Goal: Task Accomplishment & Management: Use online tool/utility

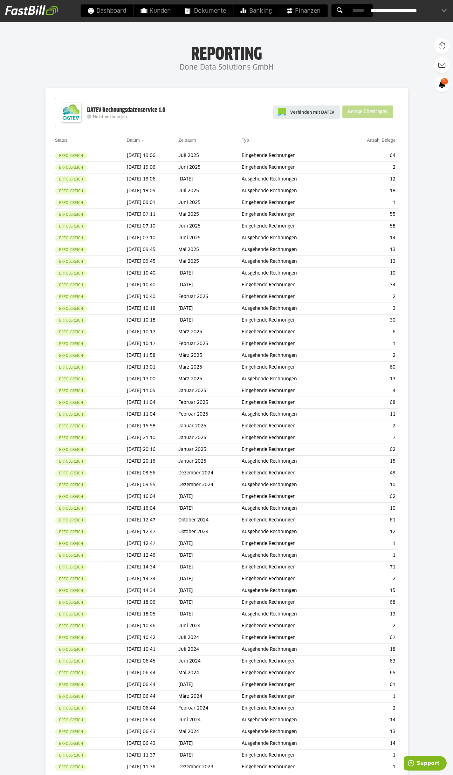
click at [321, 112] on span "Verbinden mit DATEV" at bounding box center [312, 112] width 44 height 6
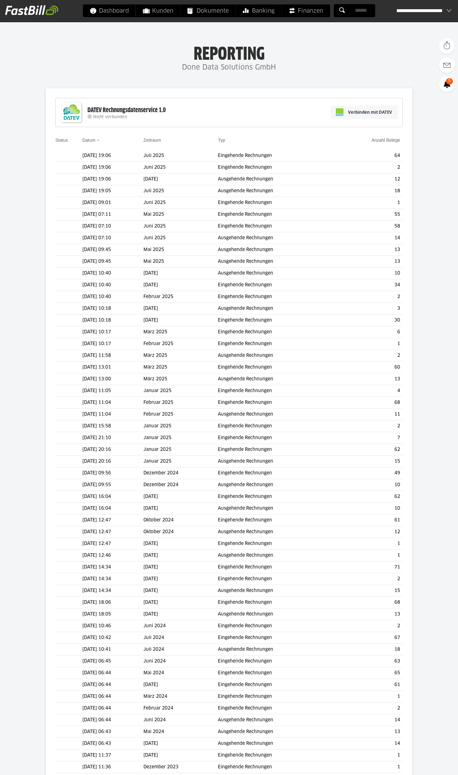
click at [0, 0] on input "text" at bounding box center [0, 0] width 0 height 0
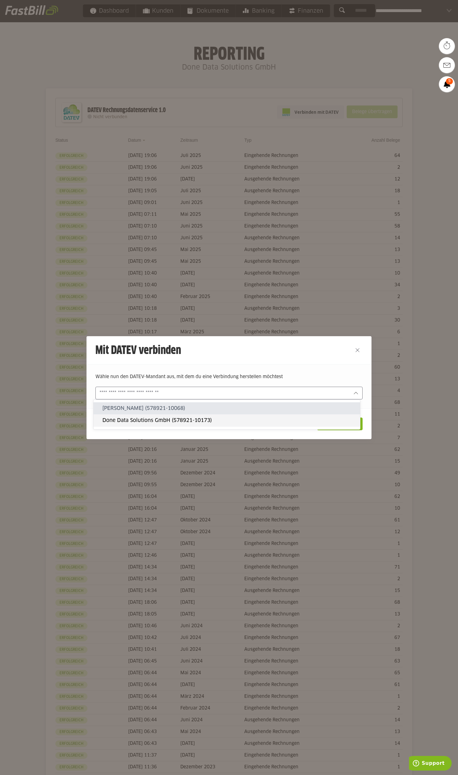
click at [143, 418] on slot "Done Data Solutions GmbH (578921-10173)" at bounding box center [228, 420] width 252 height 7
type input "**********"
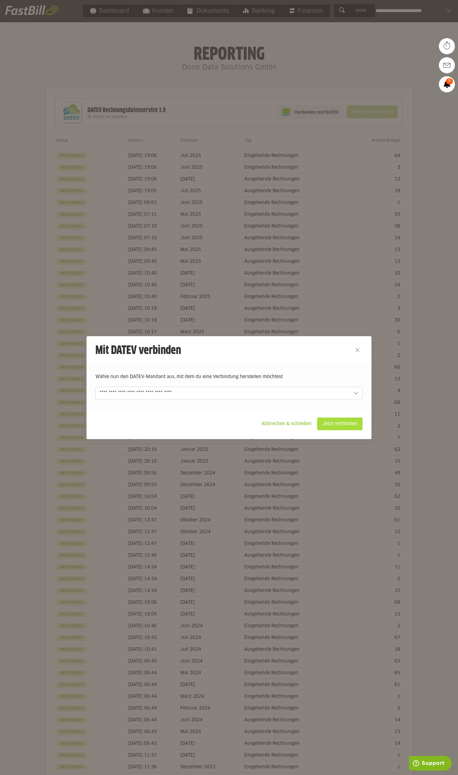
click at [355, 425] on slot "Jetzt verbinden" at bounding box center [339, 424] width 45 height 12
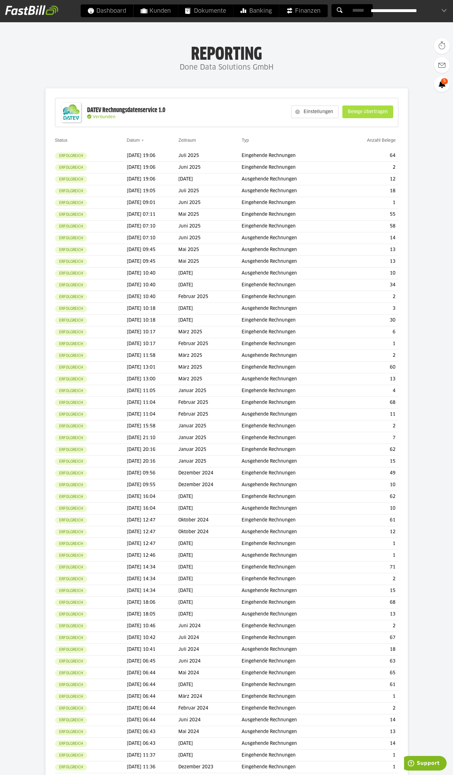
click at [362, 113] on slot "Belege übertragen" at bounding box center [368, 112] width 50 height 12
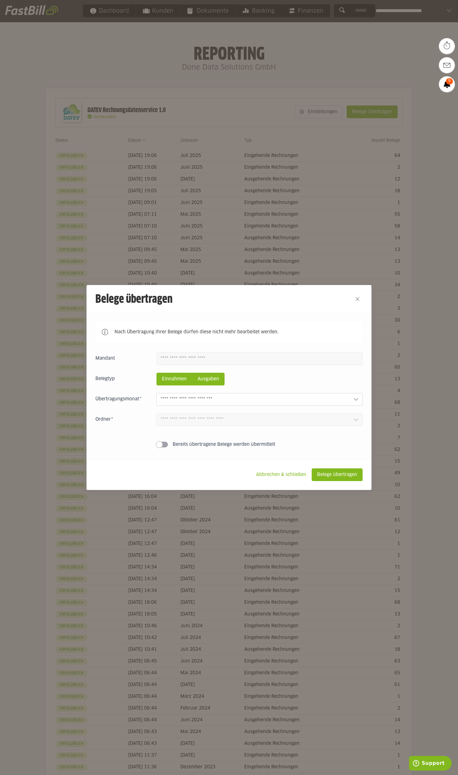
click at [209, 381] on slot "Ausgaben" at bounding box center [208, 379] width 32 height 12
click at [181, 398] on input "text" at bounding box center [253, 399] width 187 height 7
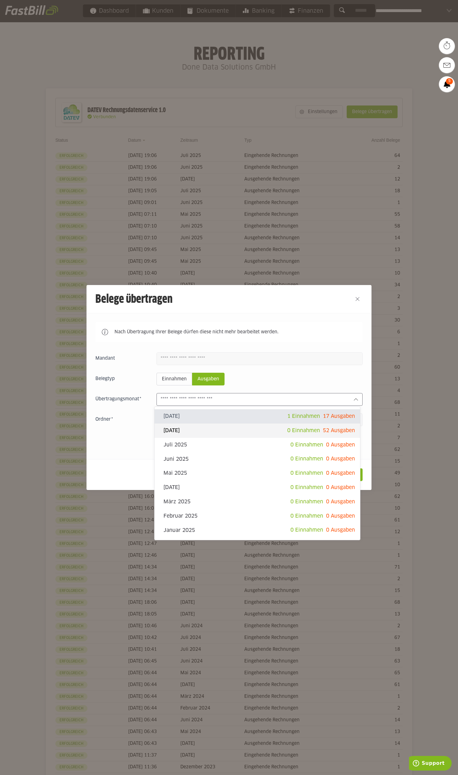
click at [227, 430] on slot "[DATE]" at bounding box center [225, 430] width 124 height 7
type input "**********"
type input "*******"
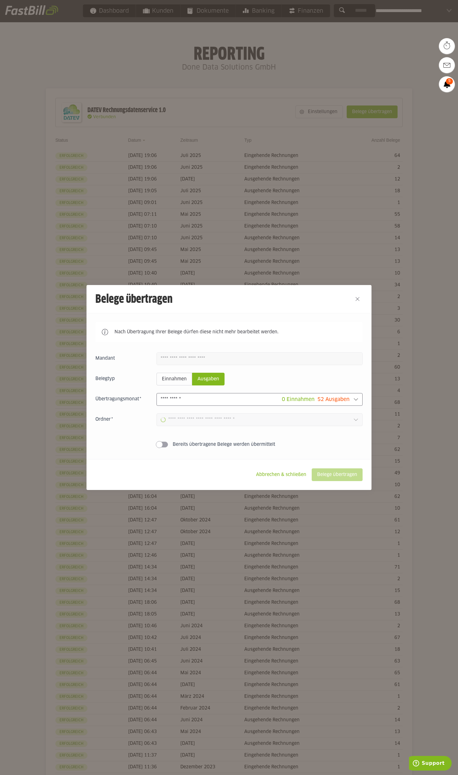
type input "**********"
click at [341, 479] on slot "Belege übertragen" at bounding box center [337, 475] width 50 height 12
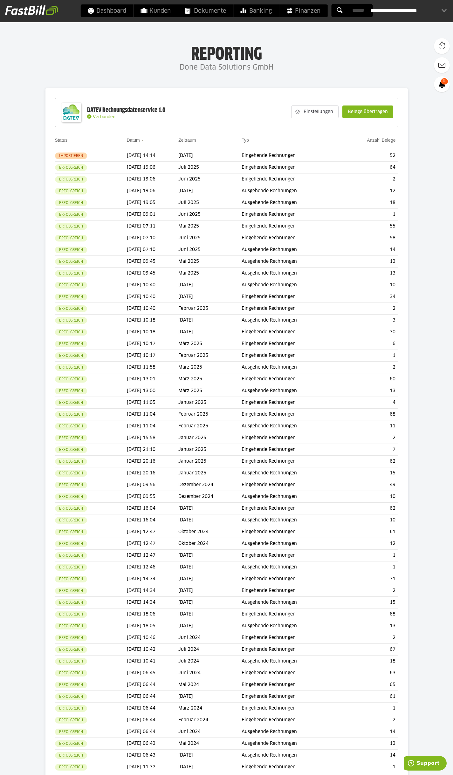
click at [352, 52] on h1 "Reporting" at bounding box center [227, 53] width 326 height 17
click at [359, 112] on slot "Belege übertragen" at bounding box center [368, 112] width 50 height 12
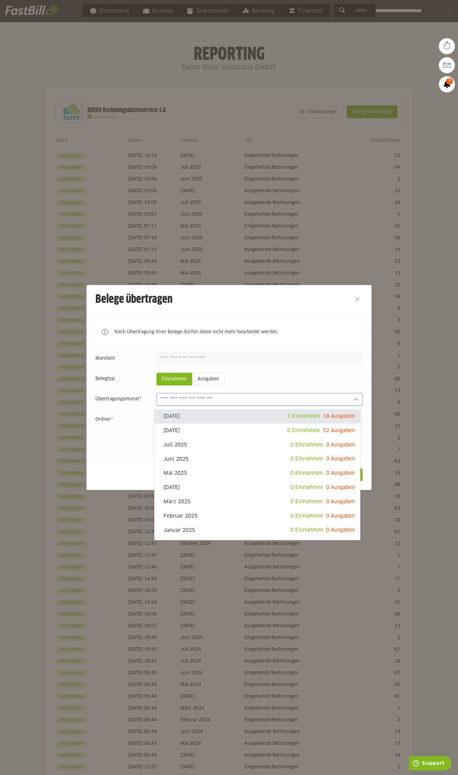
click at [219, 400] on input "text" at bounding box center [253, 399] width 187 height 7
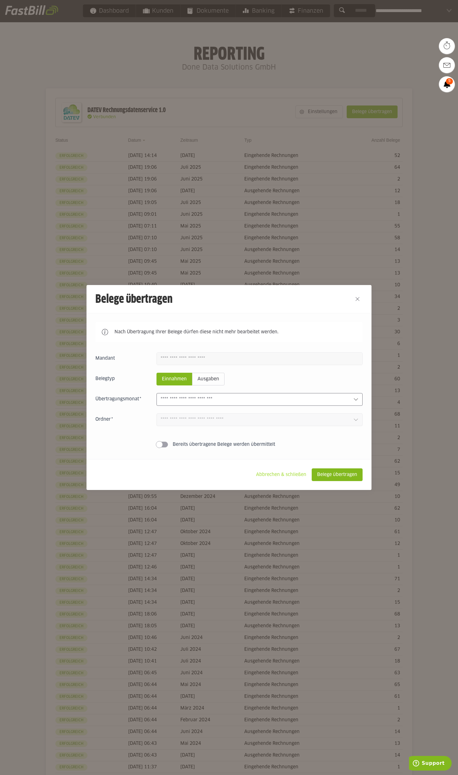
click at [267, 477] on slot "Abbrechen & schließen" at bounding box center [281, 475] width 60 height 12
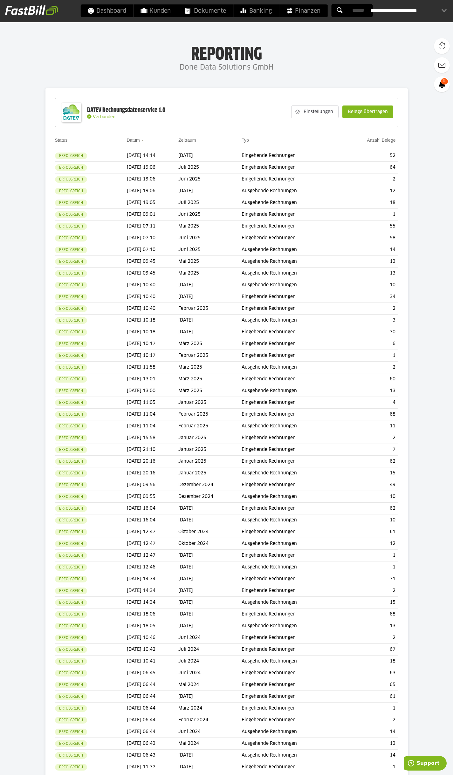
click at [136, 72] on h4 "Done Data Solutions GmbH" at bounding box center [226, 67] width 453 height 13
click at [166, 98] on div "DATEV Rechnungsdatenservice 1.0 Verbunden Einstellungen Belege übertragen" at bounding box center [226, 112] width 343 height 29
click at [358, 111] on slot "Belege übertragen" at bounding box center [368, 112] width 50 height 12
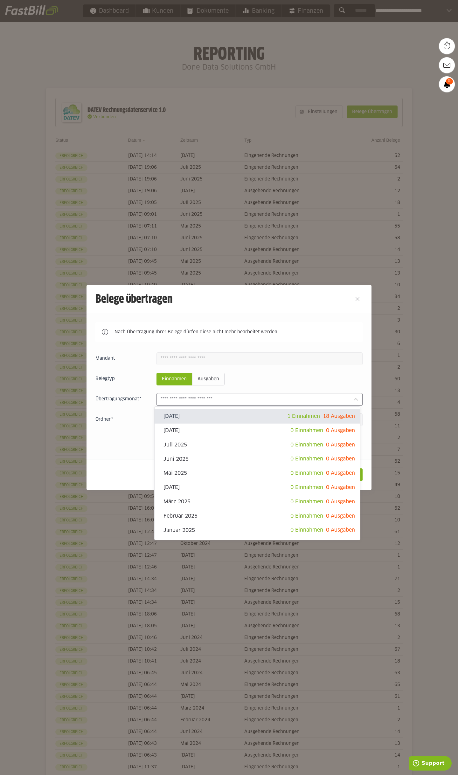
click at [207, 397] on input "text" at bounding box center [253, 399] width 187 height 7
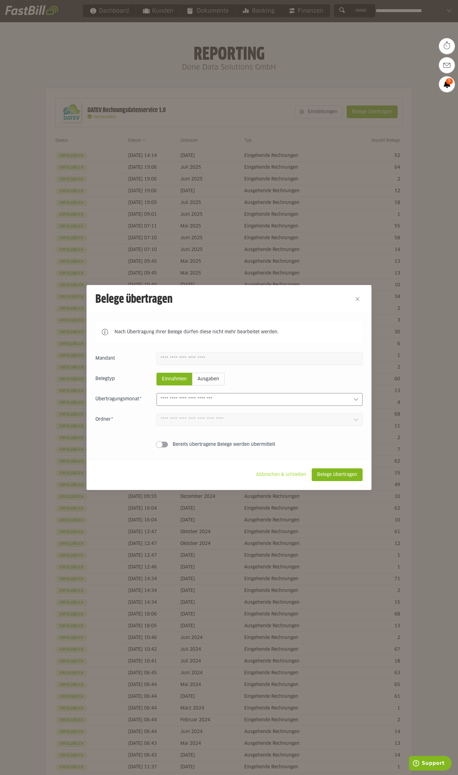
click at [282, 476] on slot "Abbrechen & schließen" at bounding box center [281, 475] width 60 height 12
